Goal: Transaction & Acquisition: Purchase product/service

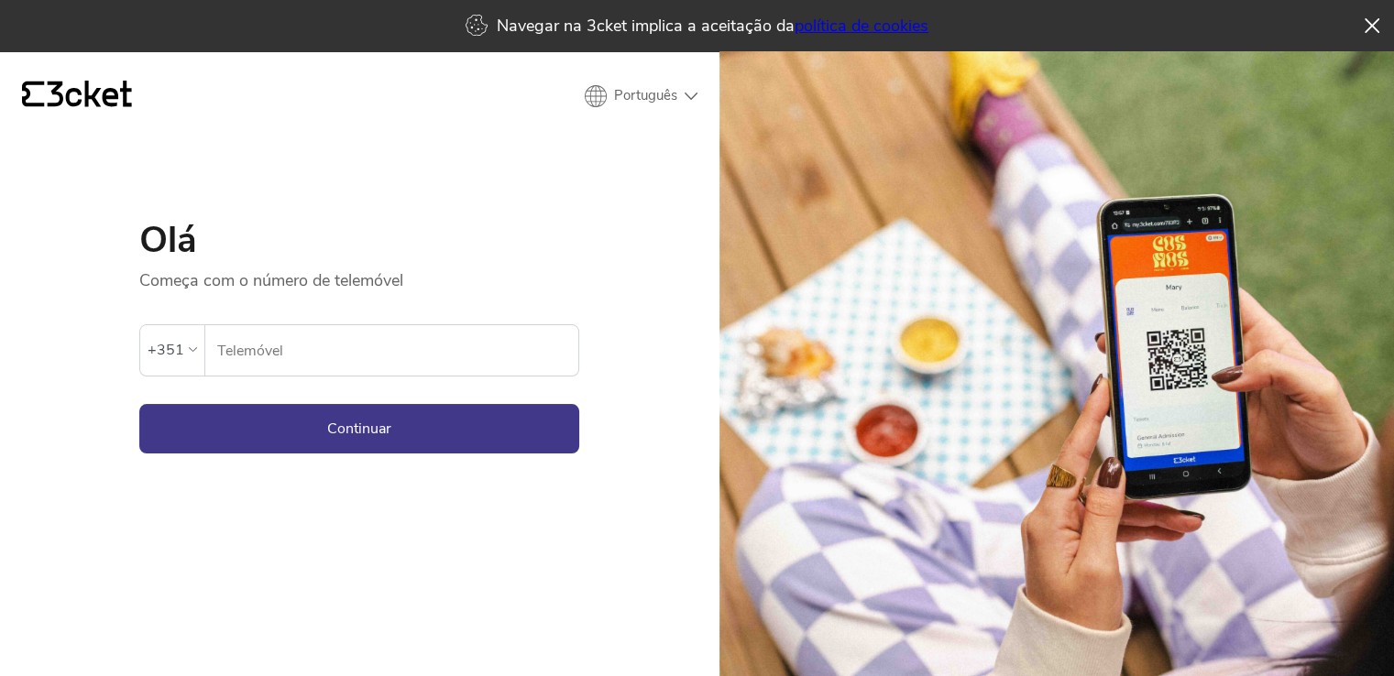
click at [394, 345] on input "Telemóvel" at bounding box center [397, 350] width 362 height 50
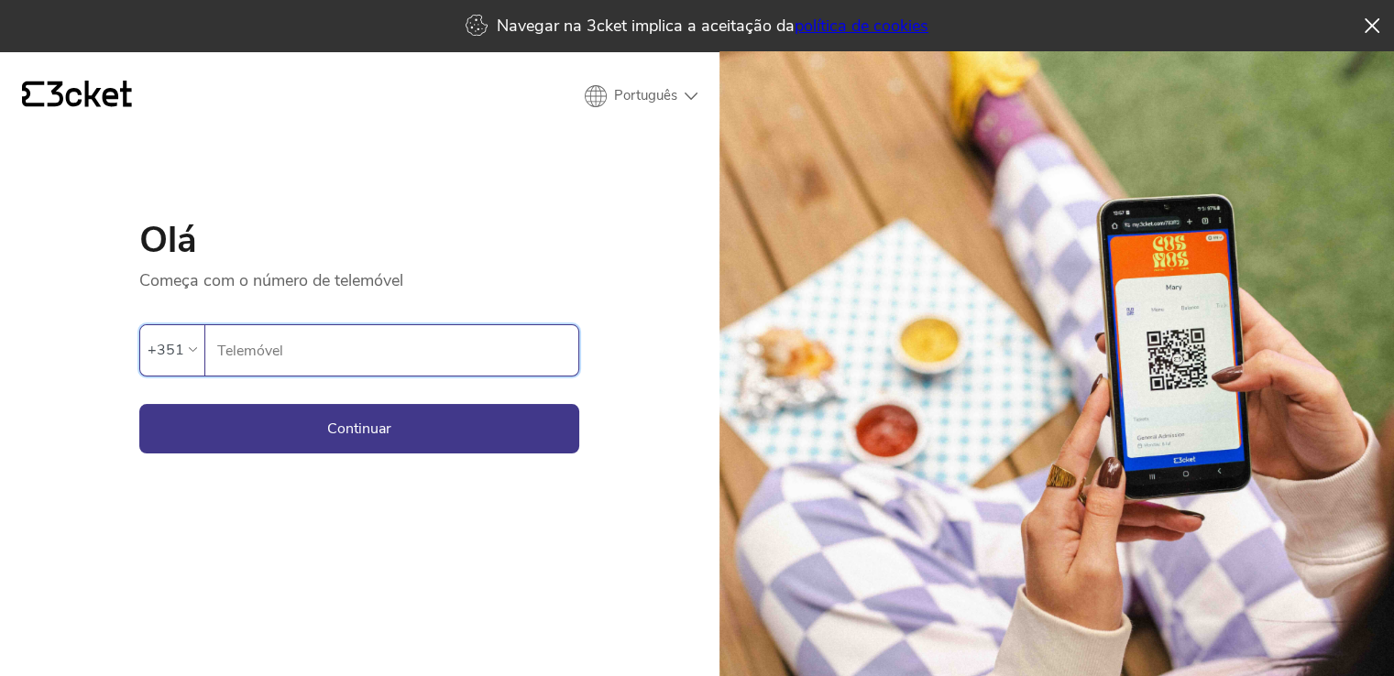
type input "918532464"
click at [384, 448] on button "Continuar" at bounding box center [359, 428] width 440 height 49
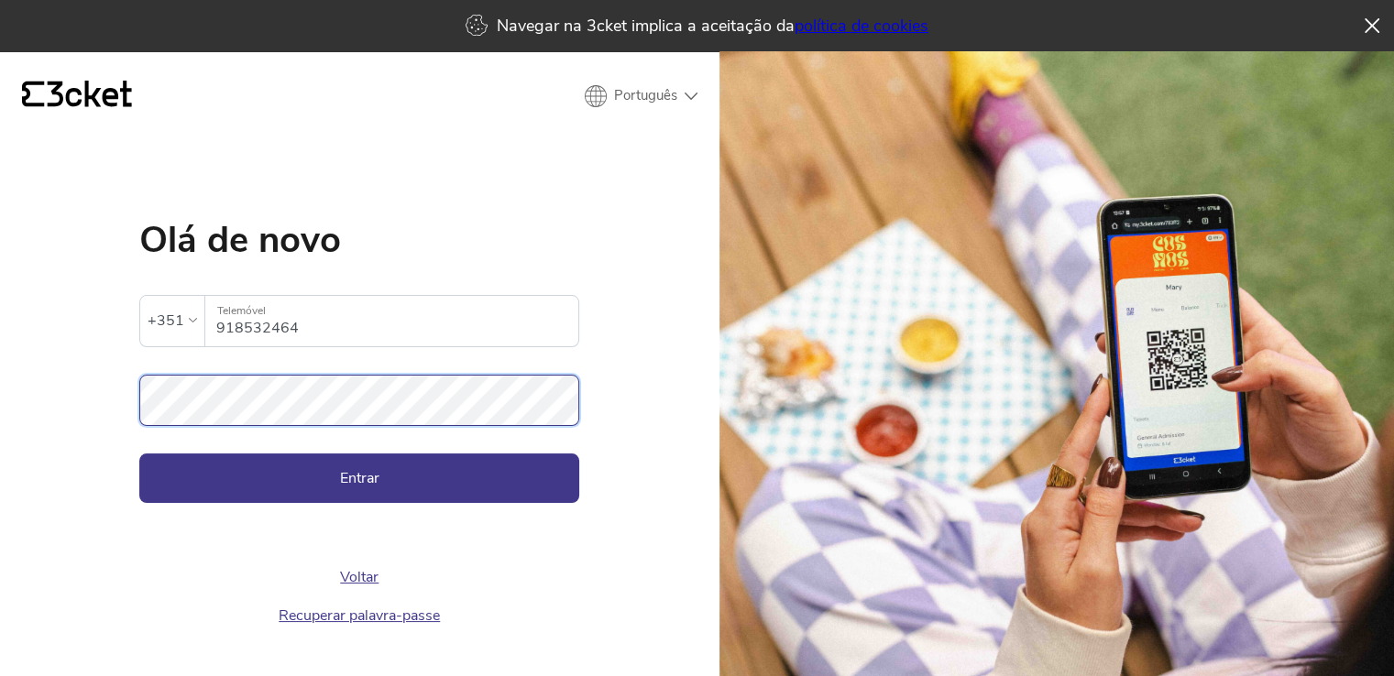
click at [139, 454] on button "Entrar" at bounding box center [359, 478] width 440 height 49
click at [372, 495] on button "Entrar" at bounding box center [359, 478] width 440 height 49
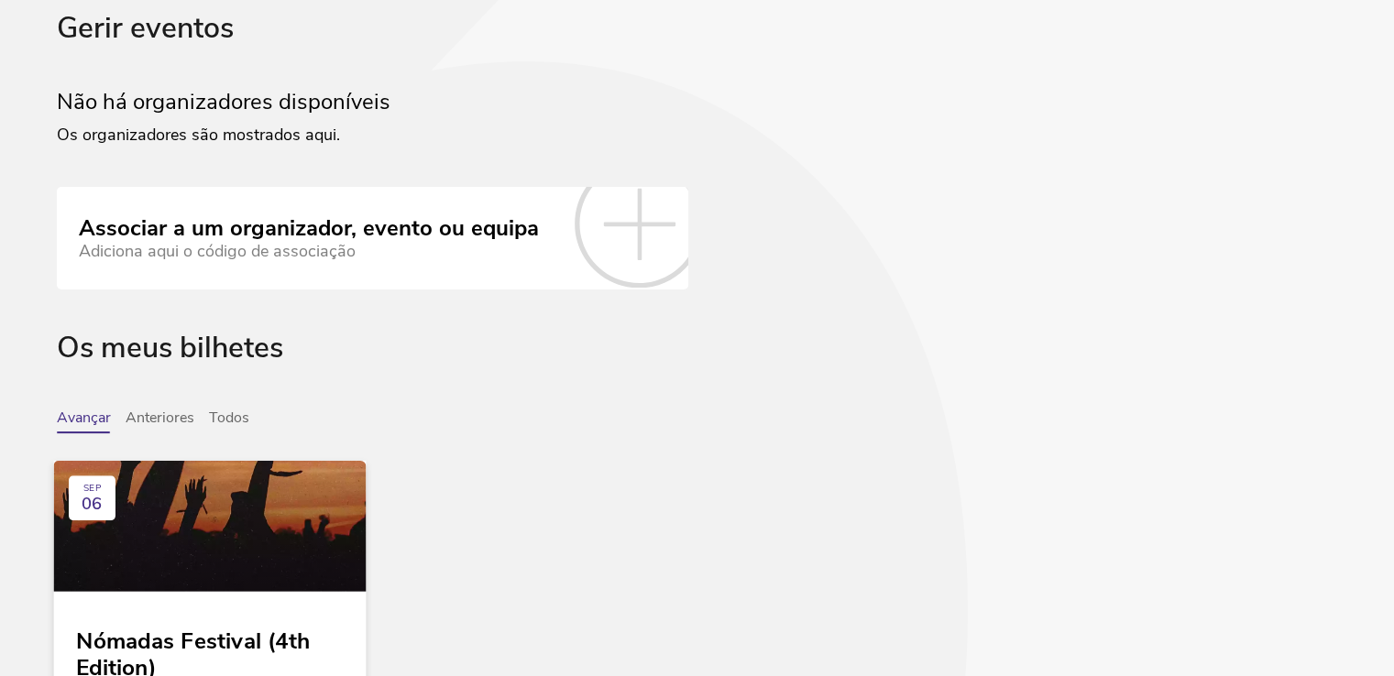
scroll to position [286, 0]
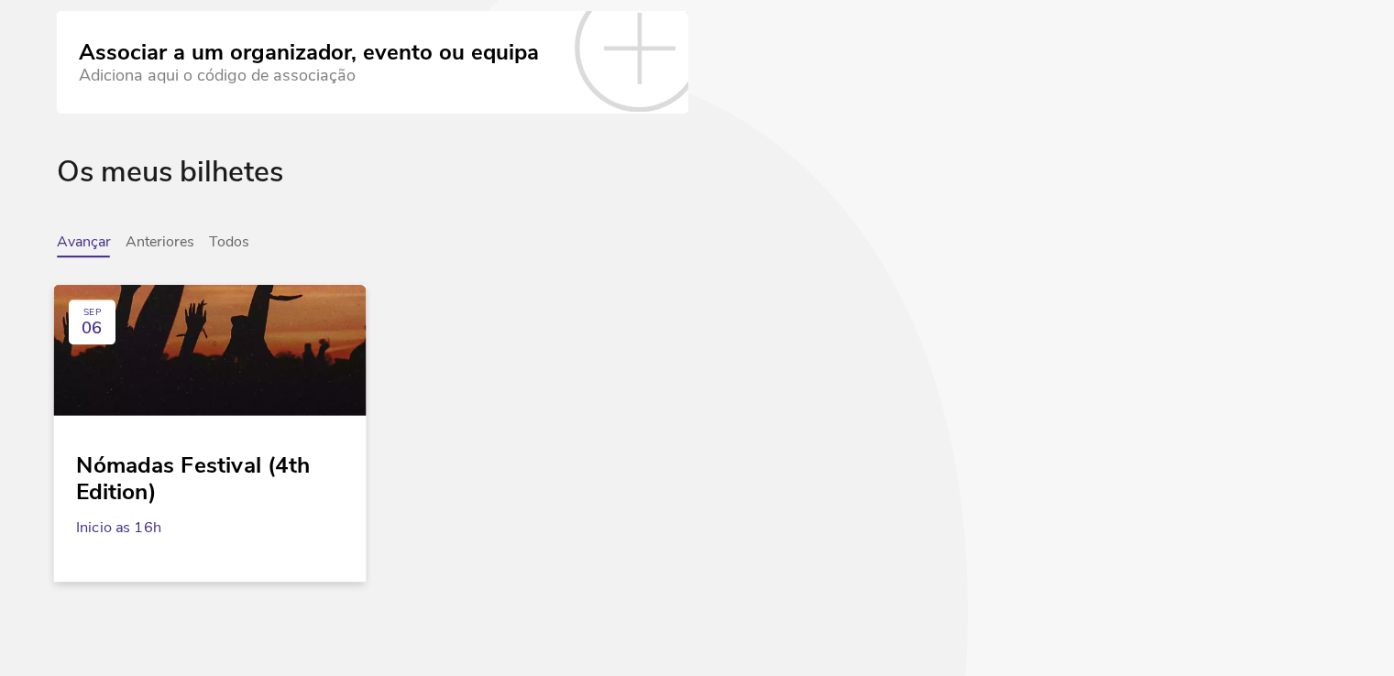
click at [163, 474] on div "Nómadas Festival (4th Edition)" at bounding box center [210, 471] width 268 height 67
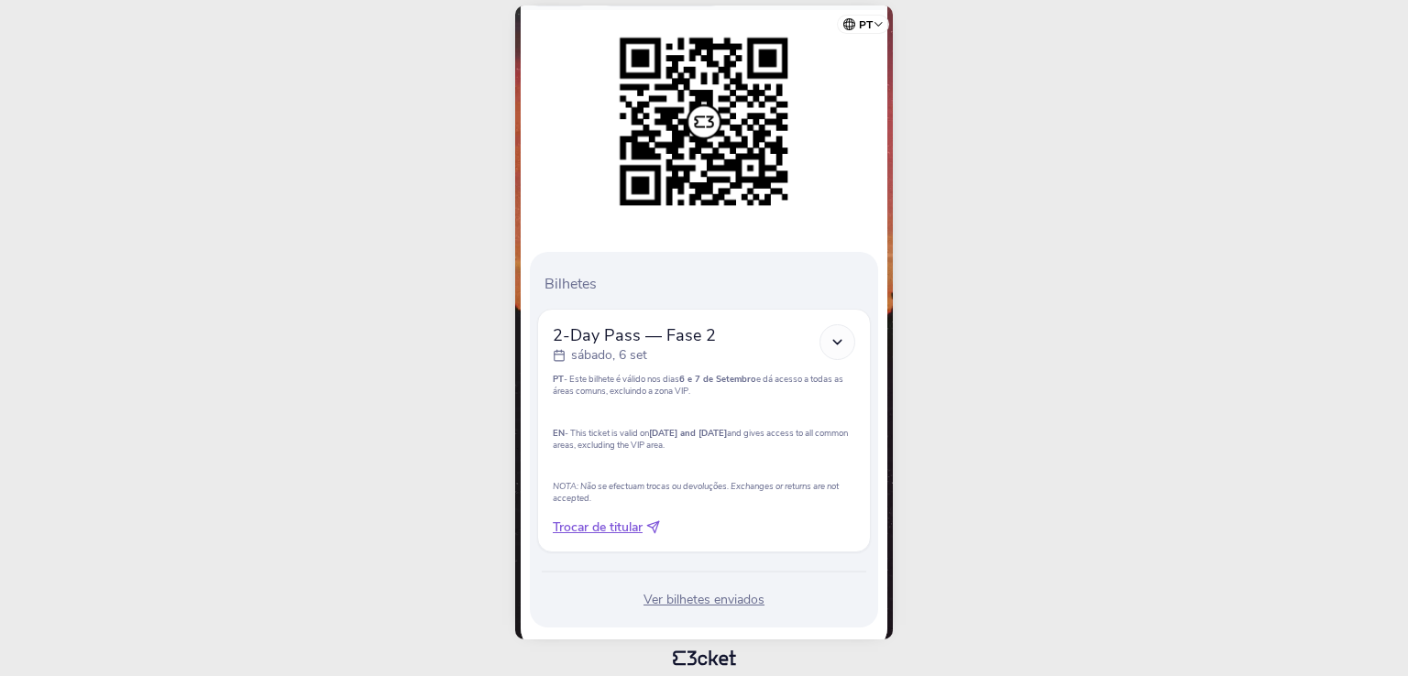
scroll to position [244, 0]
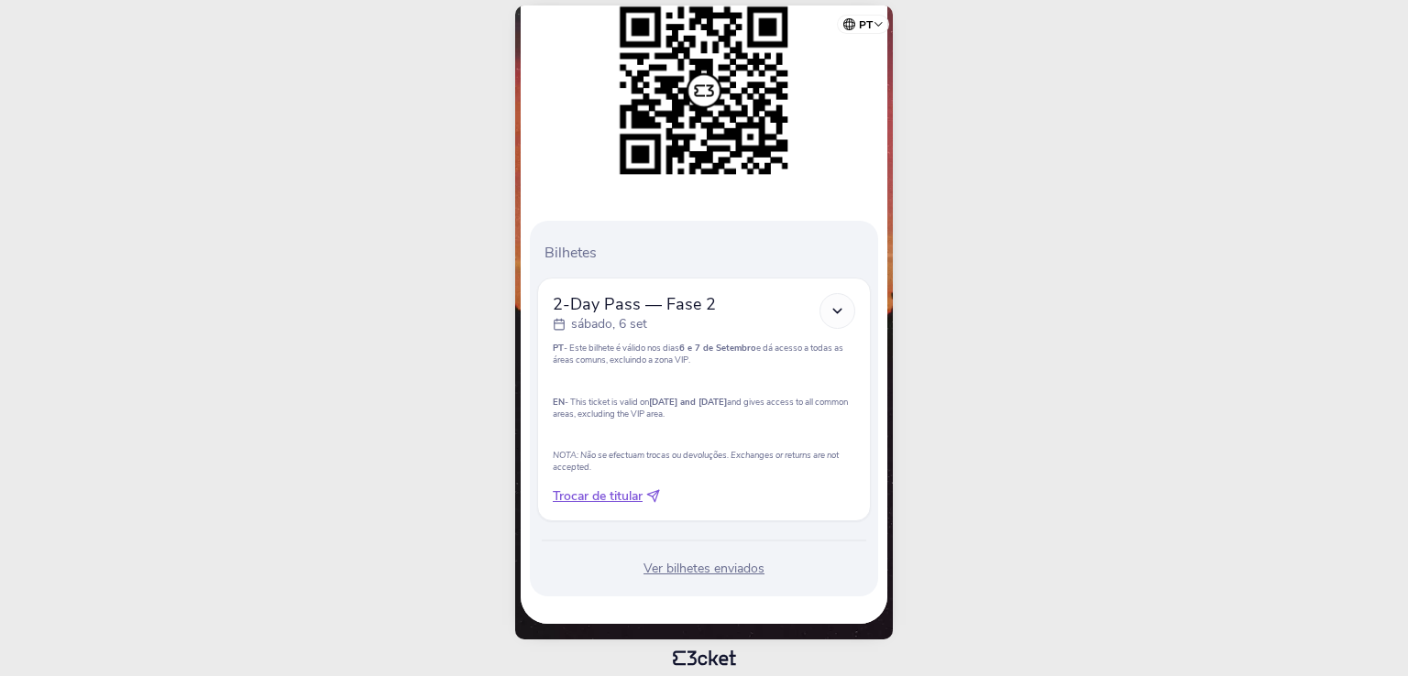
click at [844, 312] on icon at bounding box center [837, 311] width 16 height 16
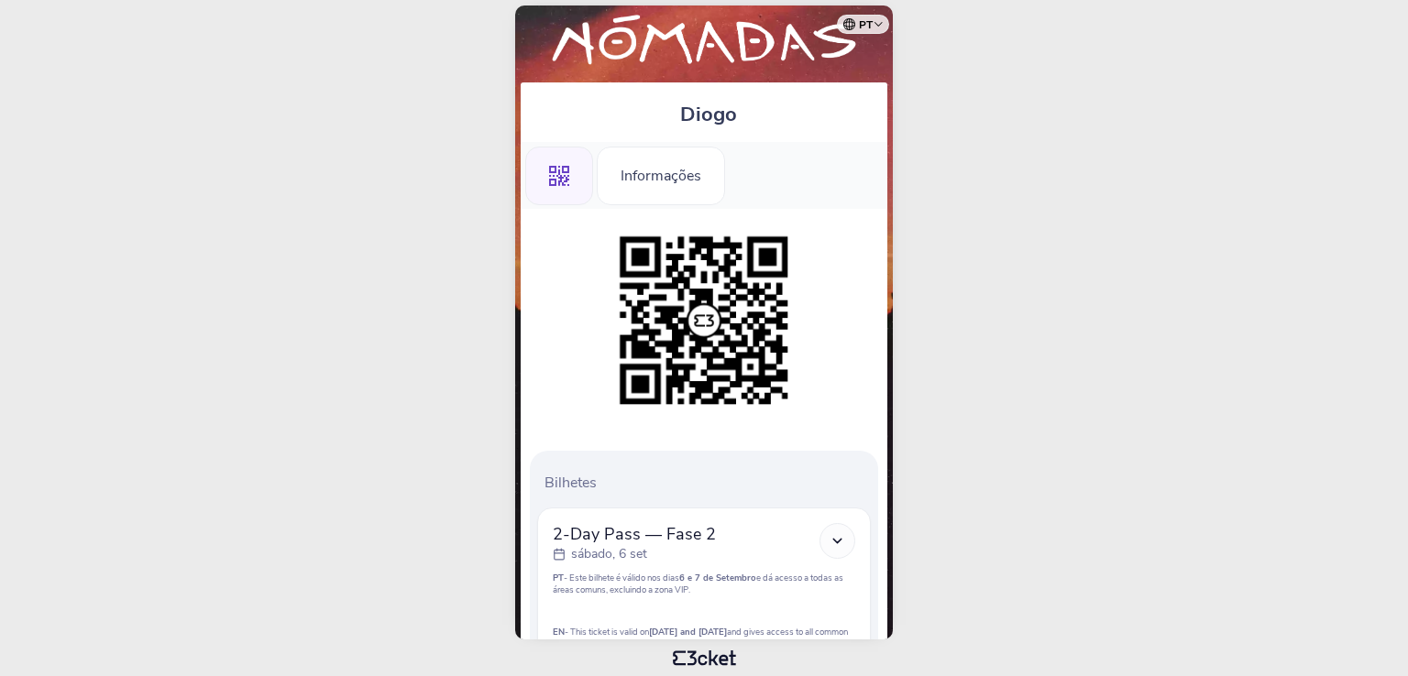
scroll to position [0, 0]
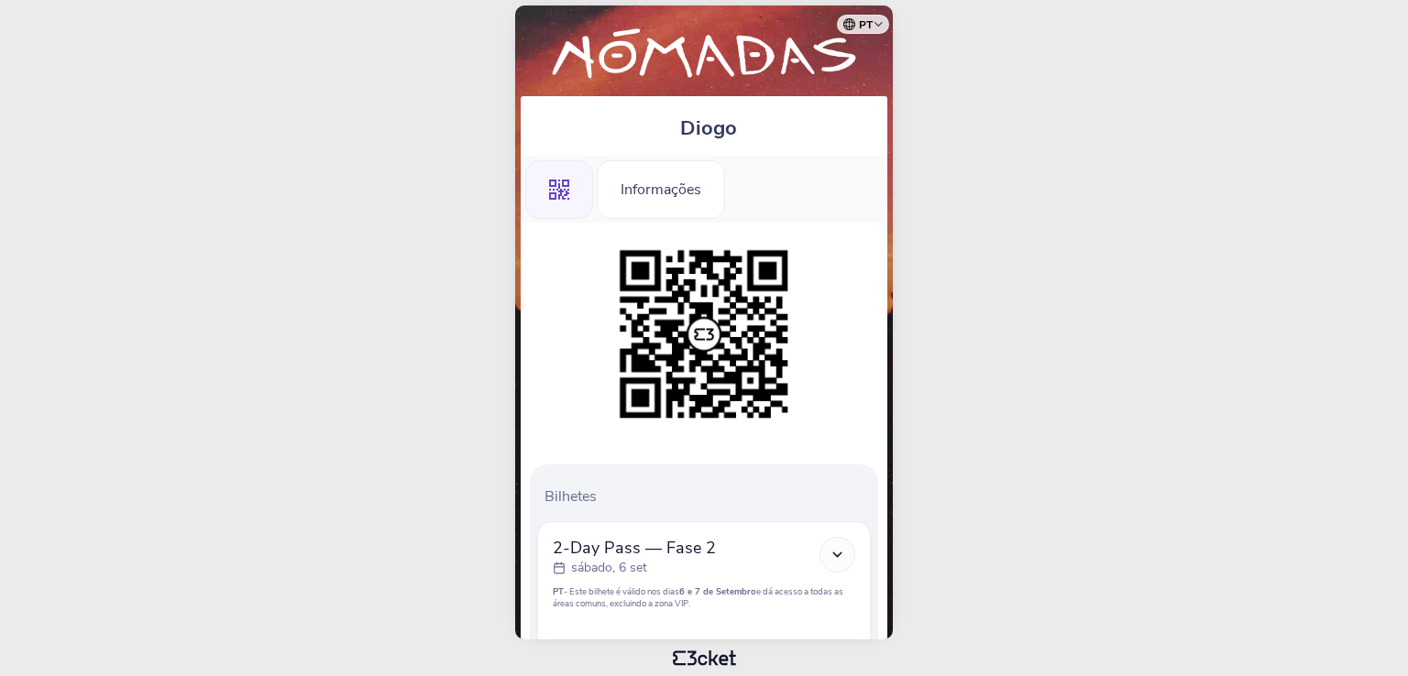
click at [546, 179] on div ".st0{fill-rule:evenodd;clip-rule:evenodd;}" at bounding box center [559, 189] width 68 height 59
drag, startPoint x: 0, startPoint y: 0, endPoint x: 652, endPoint y: 189, distance: 679.3
click at [652, 189] on div "Informações" at bounding box center [661, 189] width 128 height 59
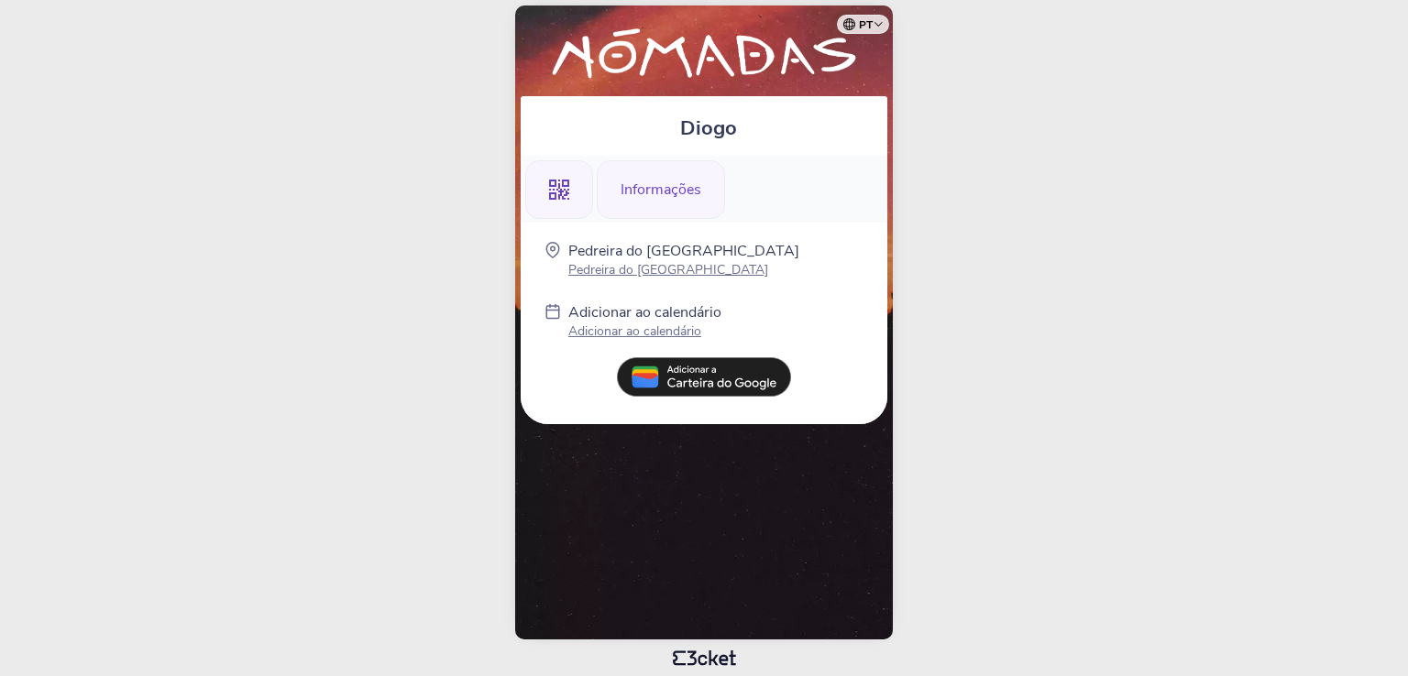
click at [549, 207] on div ".st0{fill-rule:evenodd;clip-rule:evenodd;}" at bounding box center [559, 189] width 68 height 59
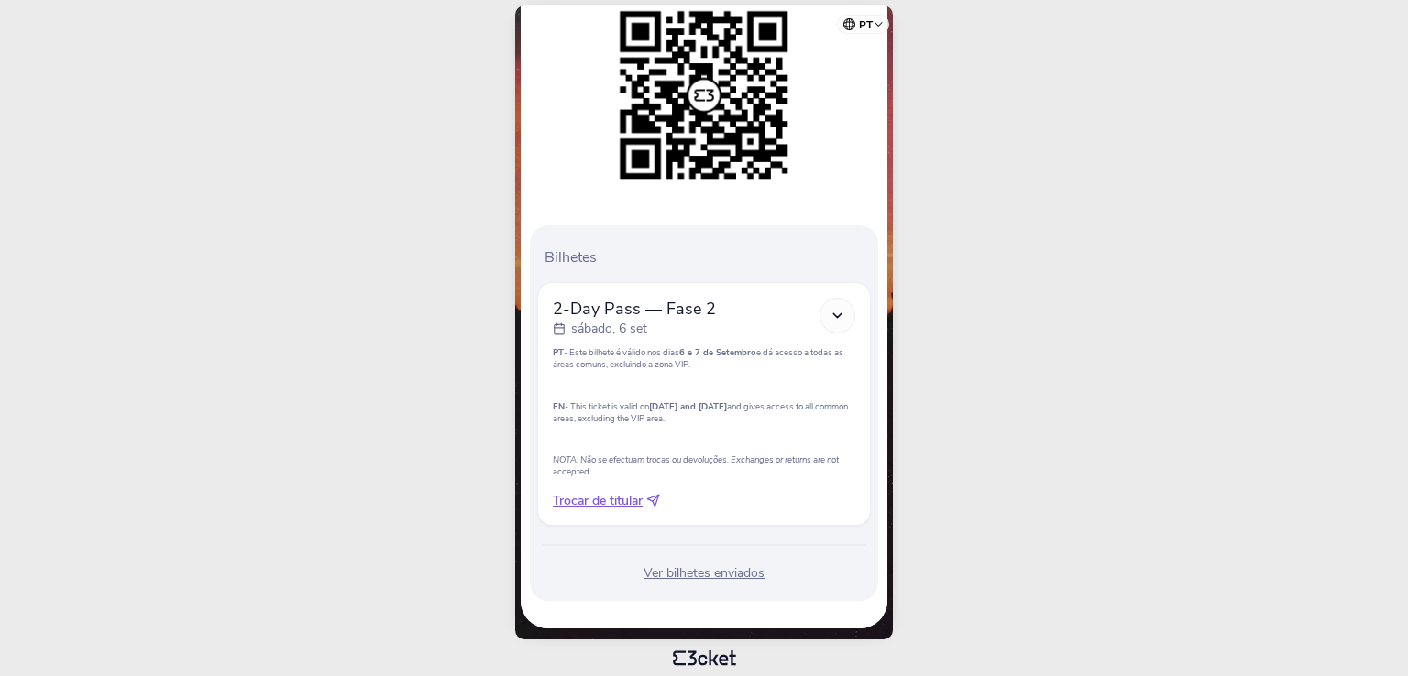
scroll to position [244, 0]
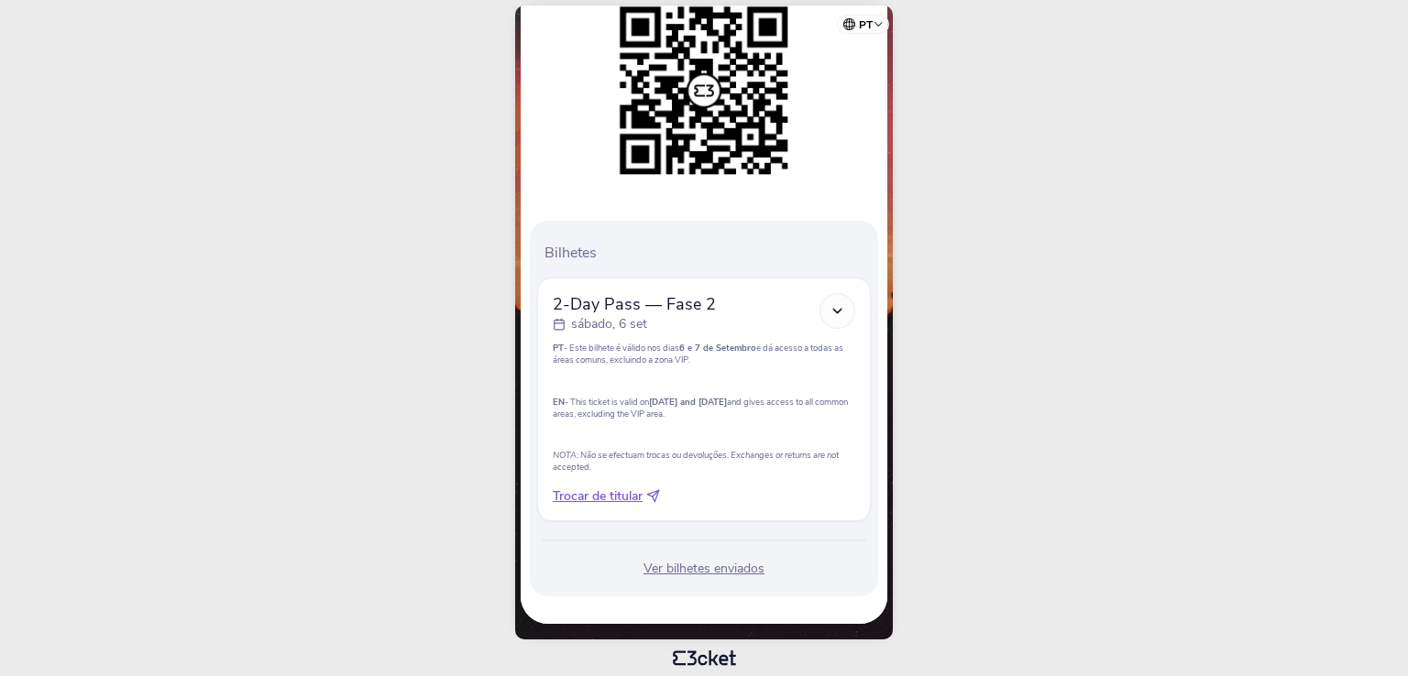
click at [839, 313] on icon at bounding box center [837, 311] width 16 height 16
